Goal: Use online tool/utility

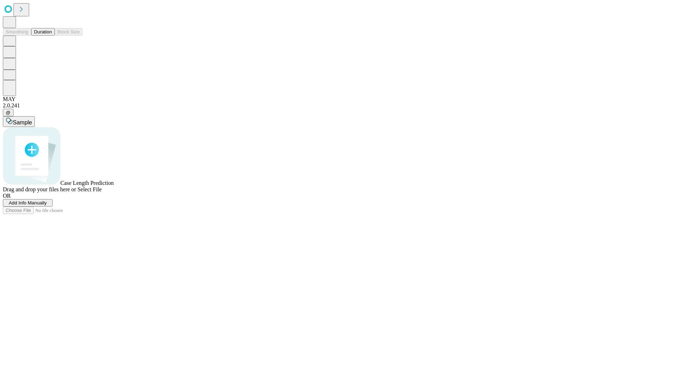
click at [52, 36] on button "Duration" at bounding box center [42, 31] width 23 height 7
click at [32, 119] on span "Sample" at bounding box center [22, 122] width 19 height 6
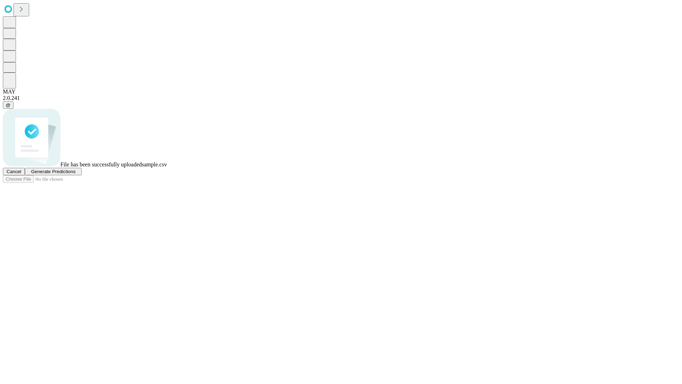
click at [75, 174] on span "Generate Predictions" at bounding box center [53, 171] width 44 height 5
